Goal: Transaction & Acquisition: Book appointment/travel/reservation

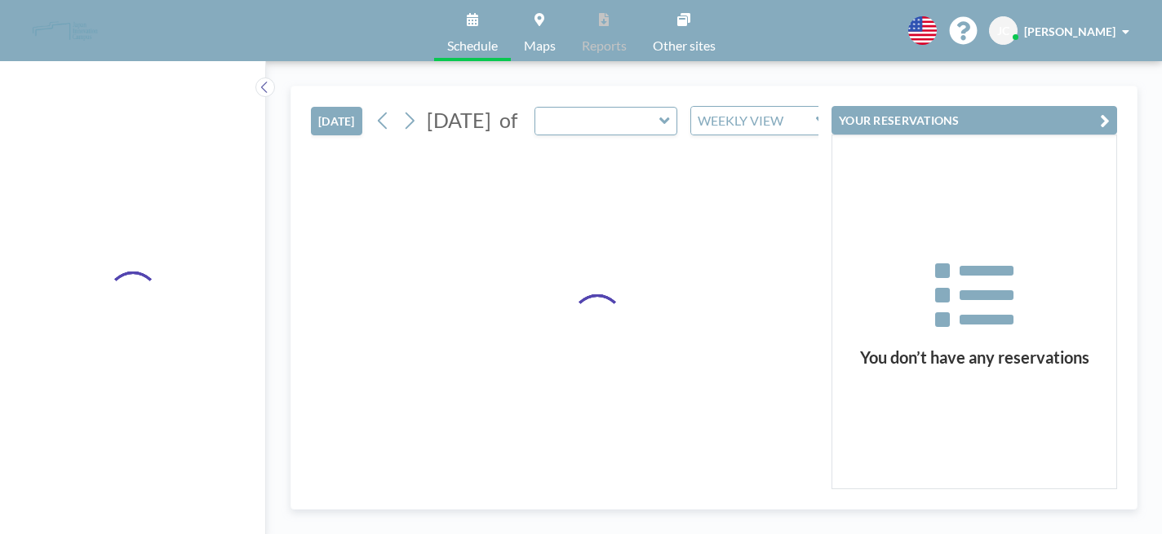
type input "Room H"
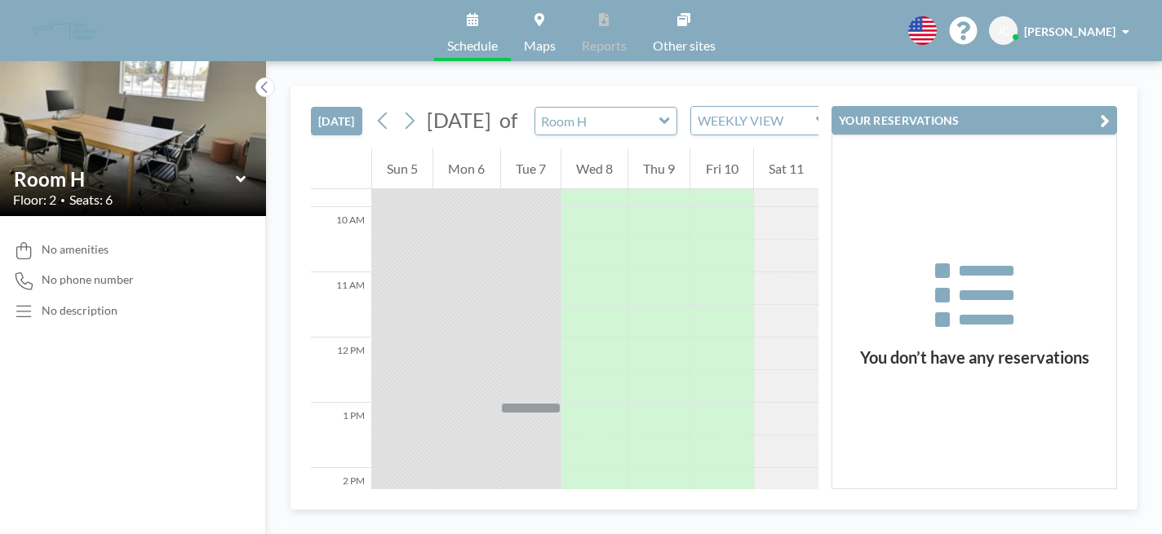
scroll to position [638, 0]
click at [597, 108] on input "text" at bounding box center [597, 121] width 125 height 27
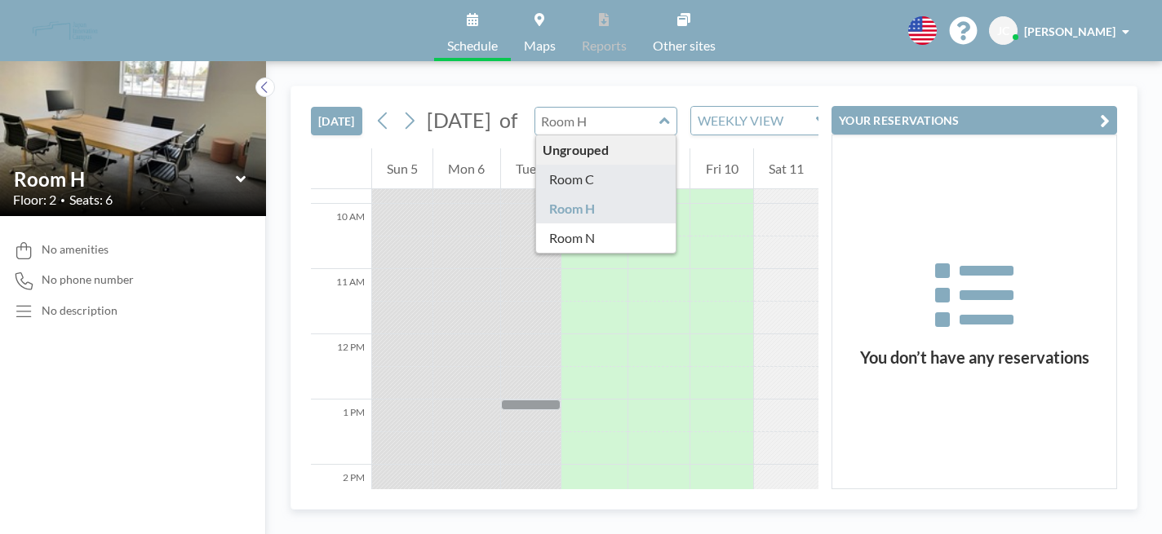
type input "Room C"
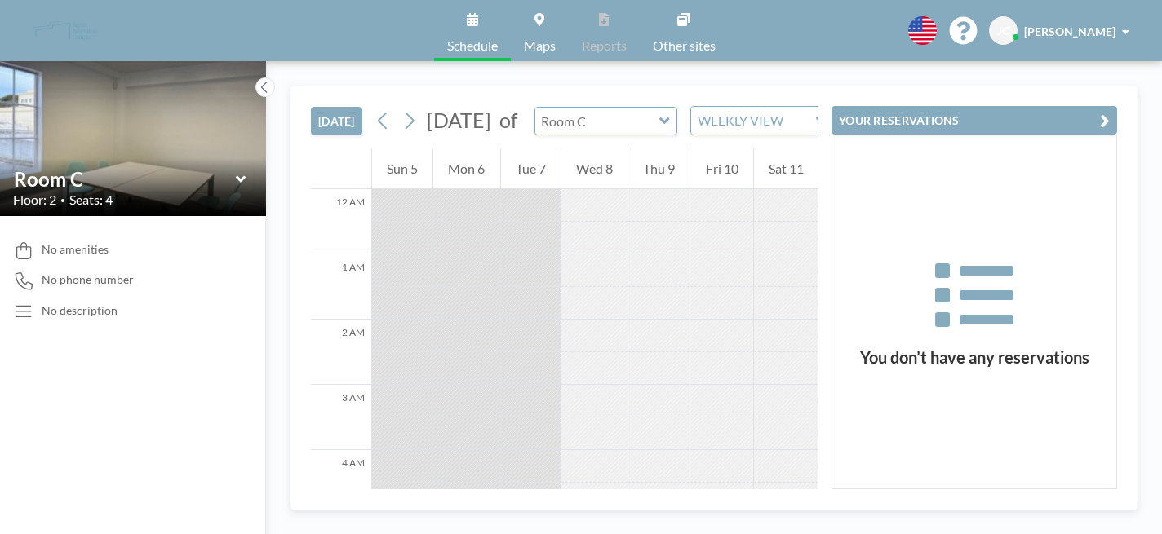
click at [593, 108] on input "text" at bounding box center [597, 121] width 125 height 27
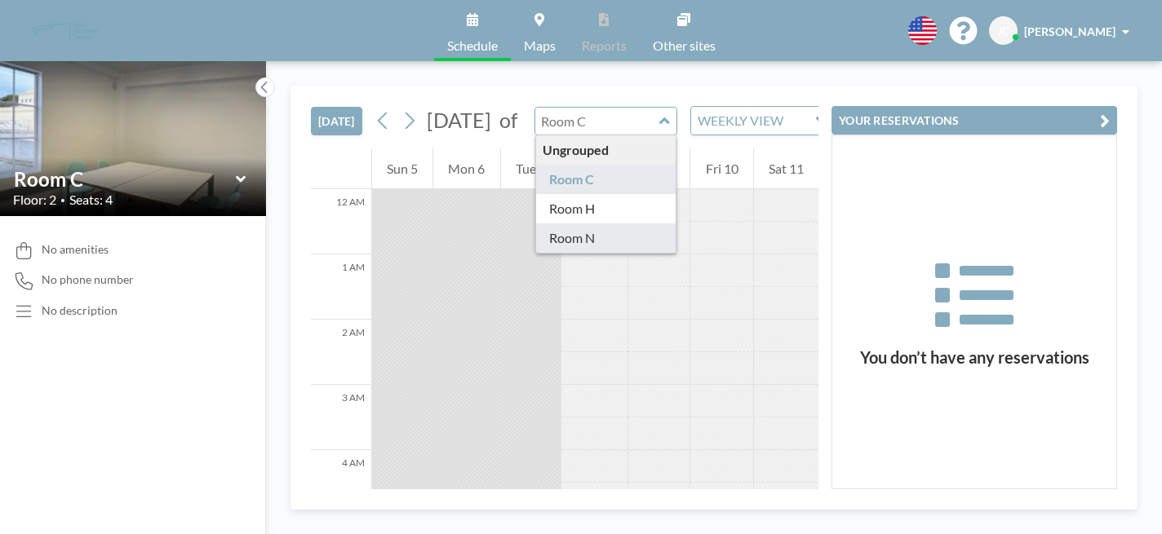
type input "Room N"
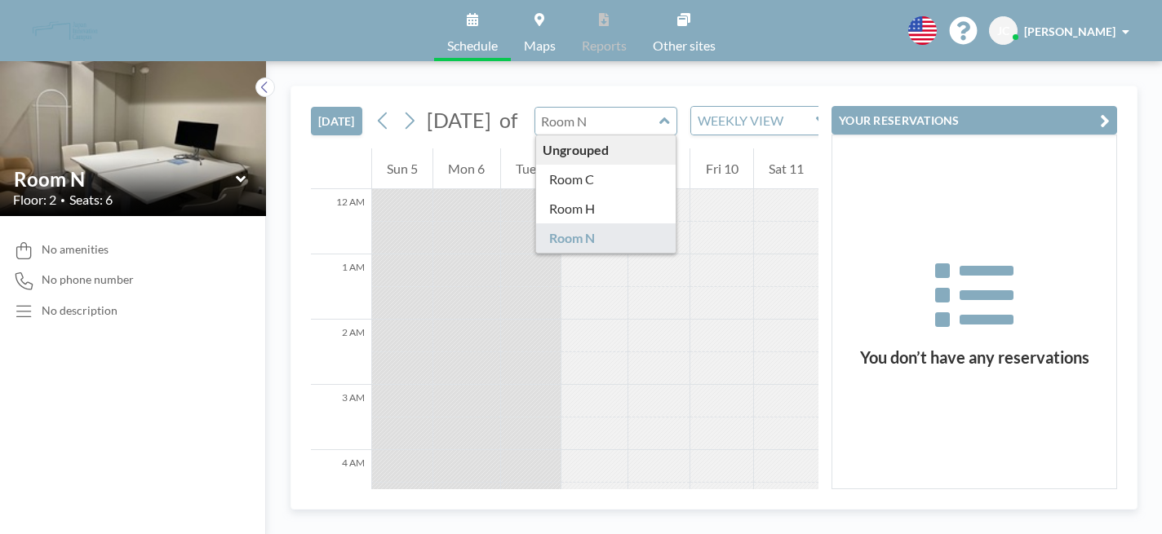
click at [600, 108] on input "text" at bounding box center [597, 121] width 125 height 27
type input "Room C"
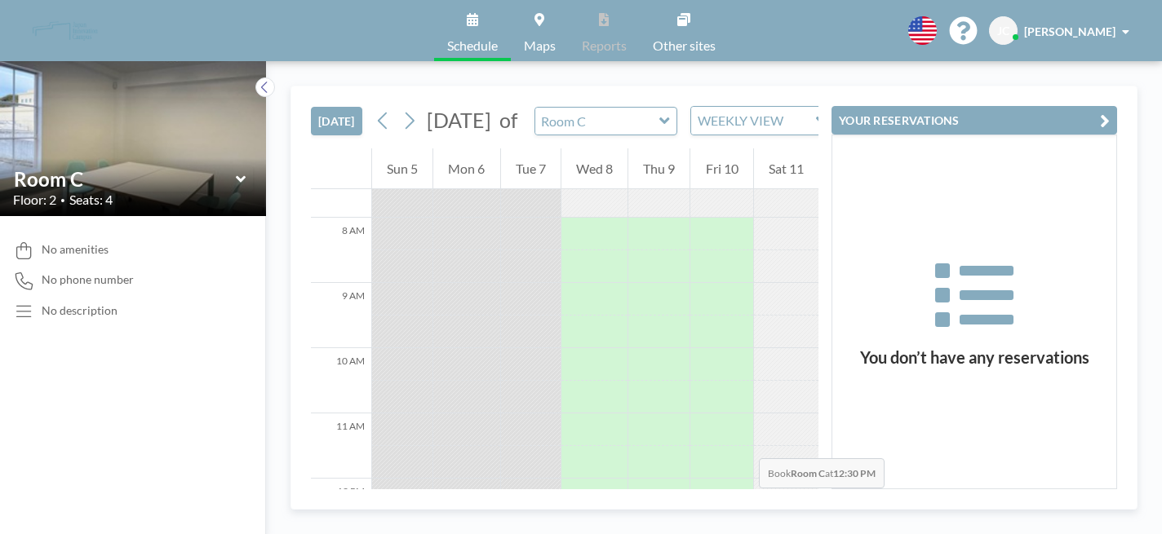
scroll to position [535, 0]
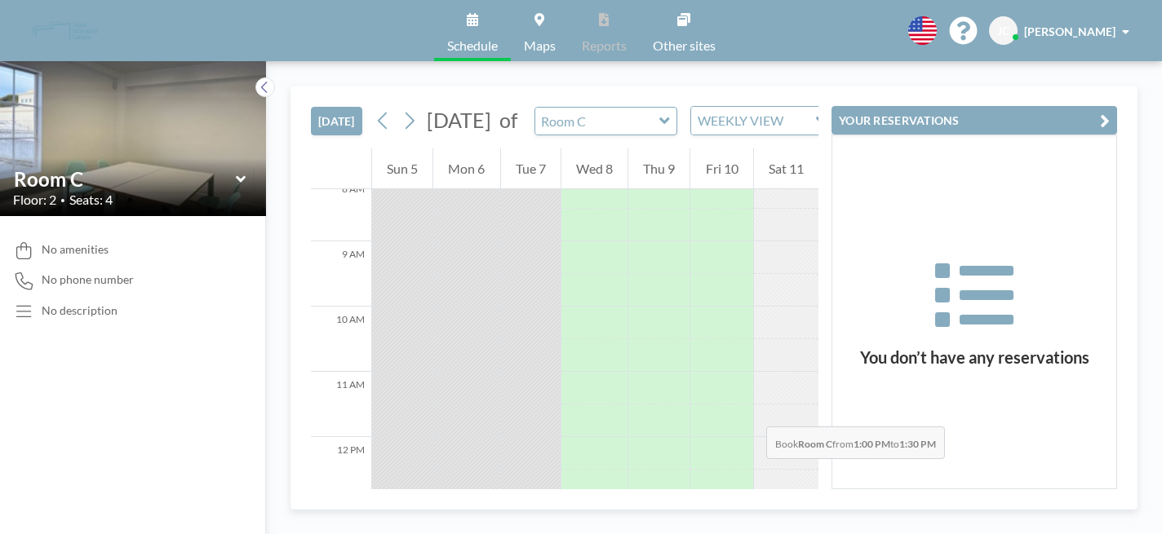
click at [606, 502] on div at bounding box center [594, 518] width 66 height 33
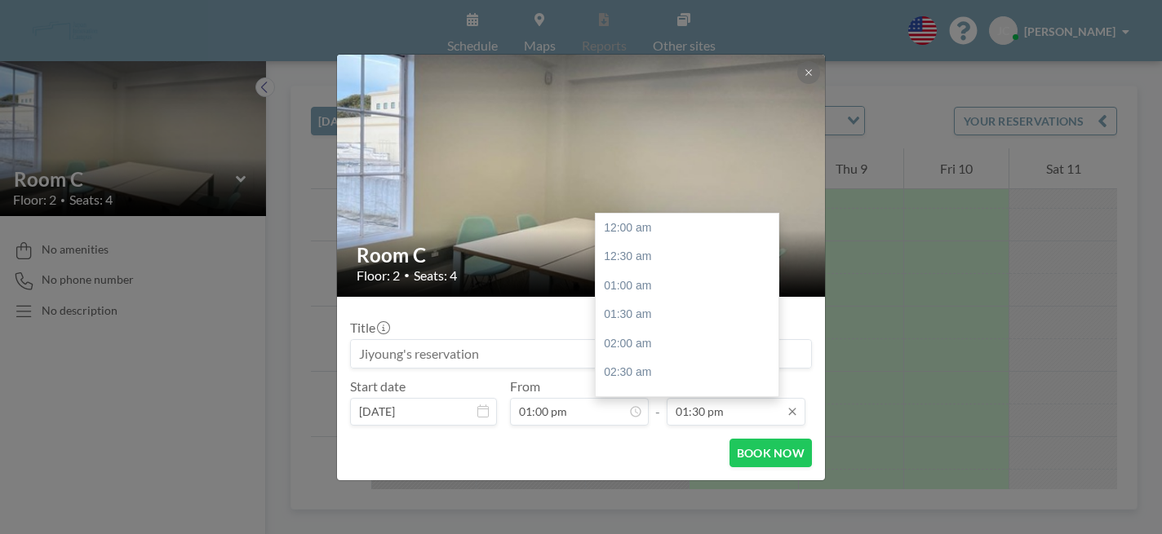
scroll to position [703, 0]
click at [676, 352] on div "02:30 pm" at bounding box center [686, 366] width 183 height 29
type input "02:30 pm"
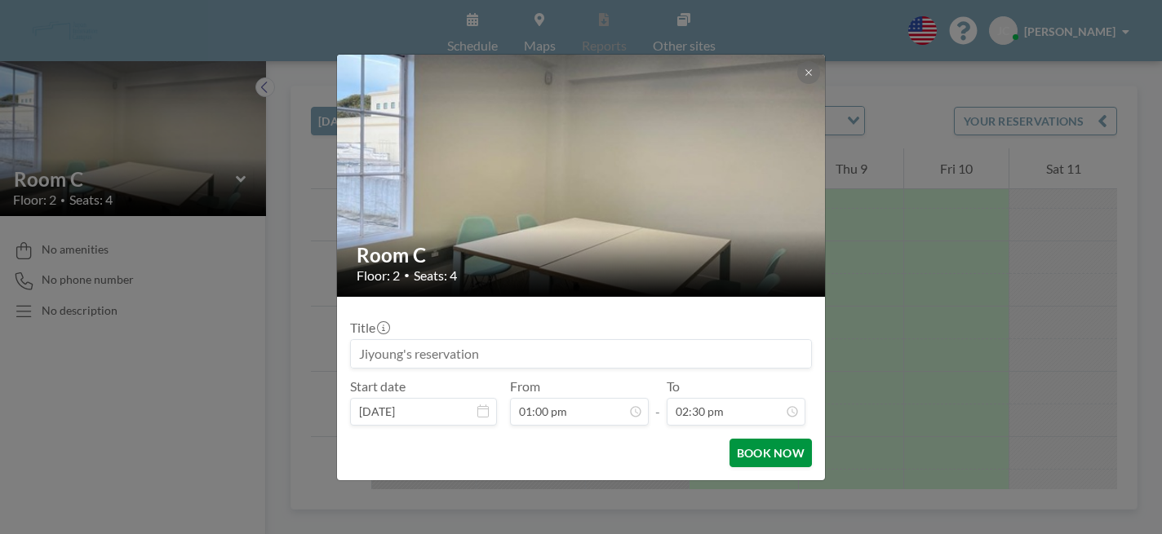
click at [729, 439] on button "BOOK NOW" at bounding box center [770, 453] width 82 height 29
